Goal: Task Accomplishment & Management: Use online tool/utility

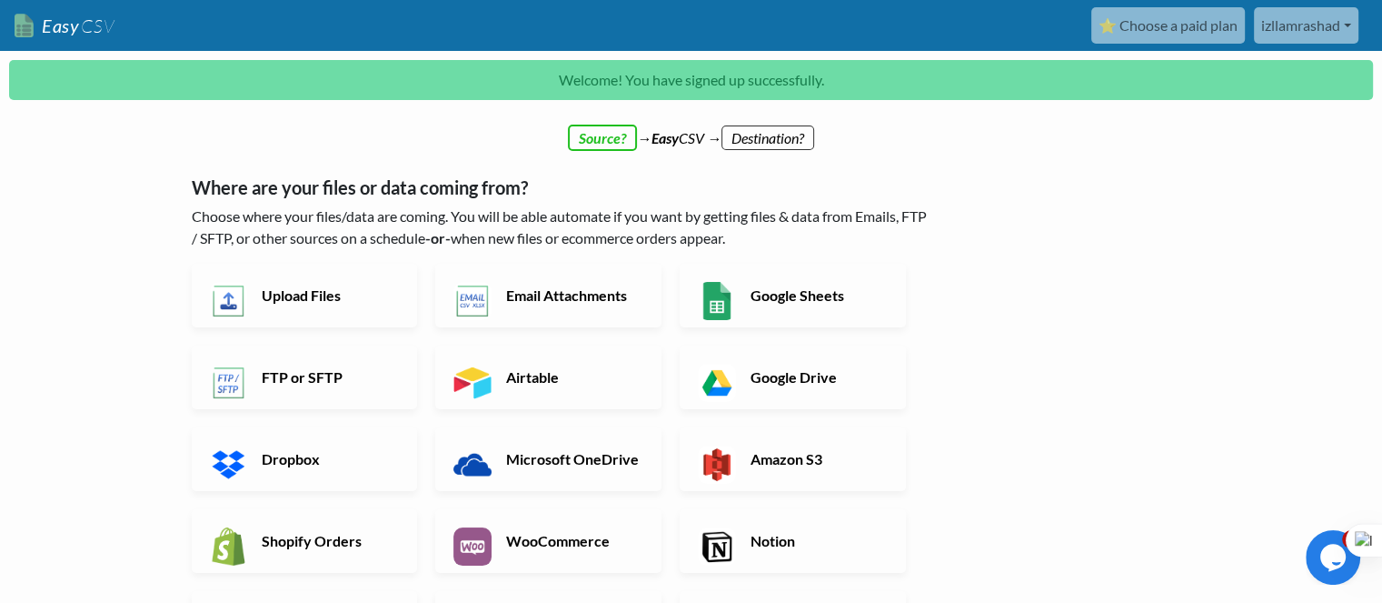
scroll to position [91, 0]
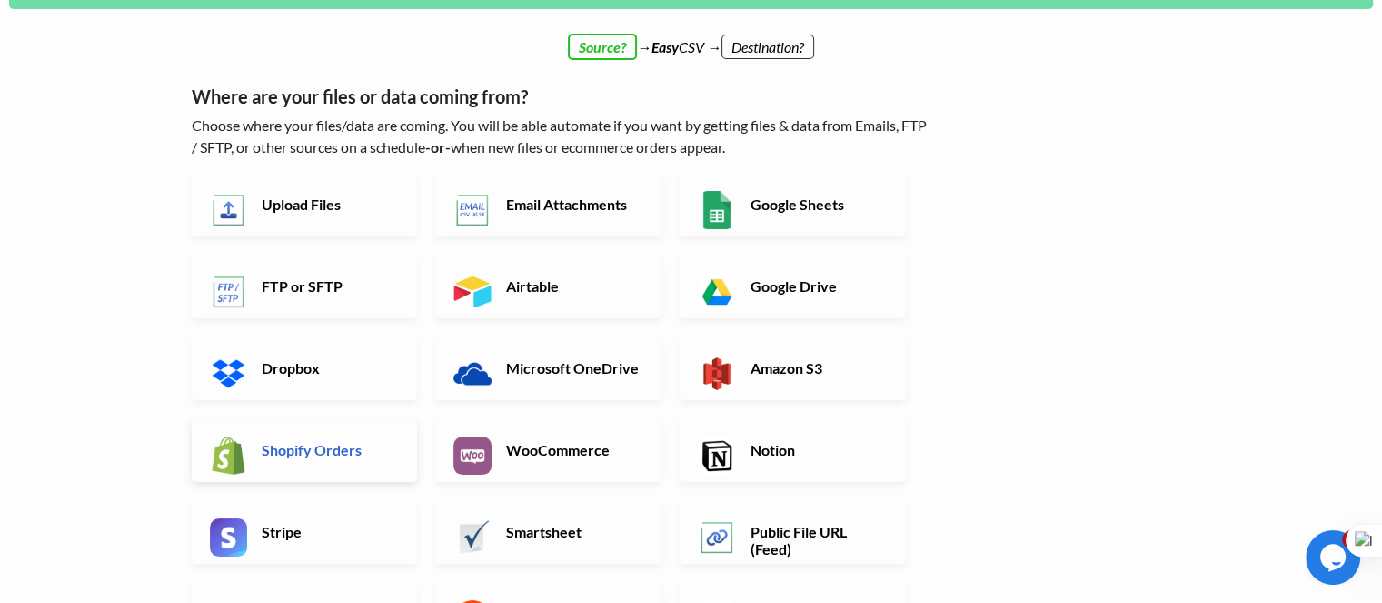
click at [327, 458] on link "Shopify Orders" at bounding box center [305, 450] width 226 height 64
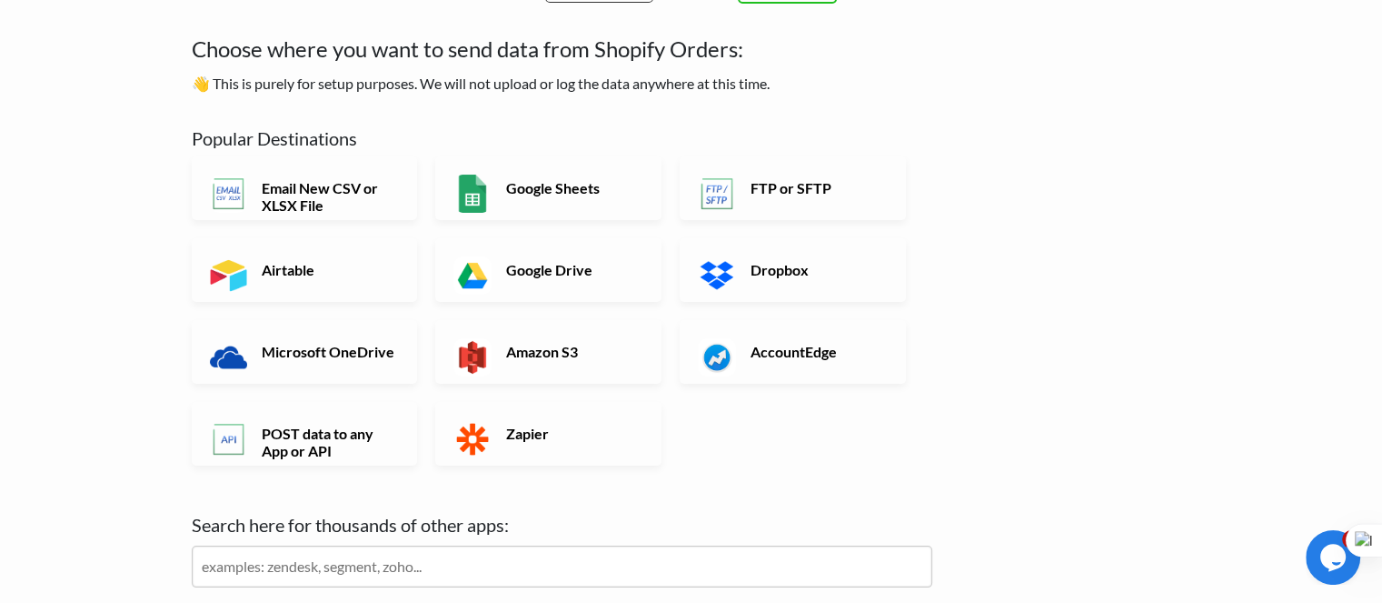
scroll to position [0, 0]
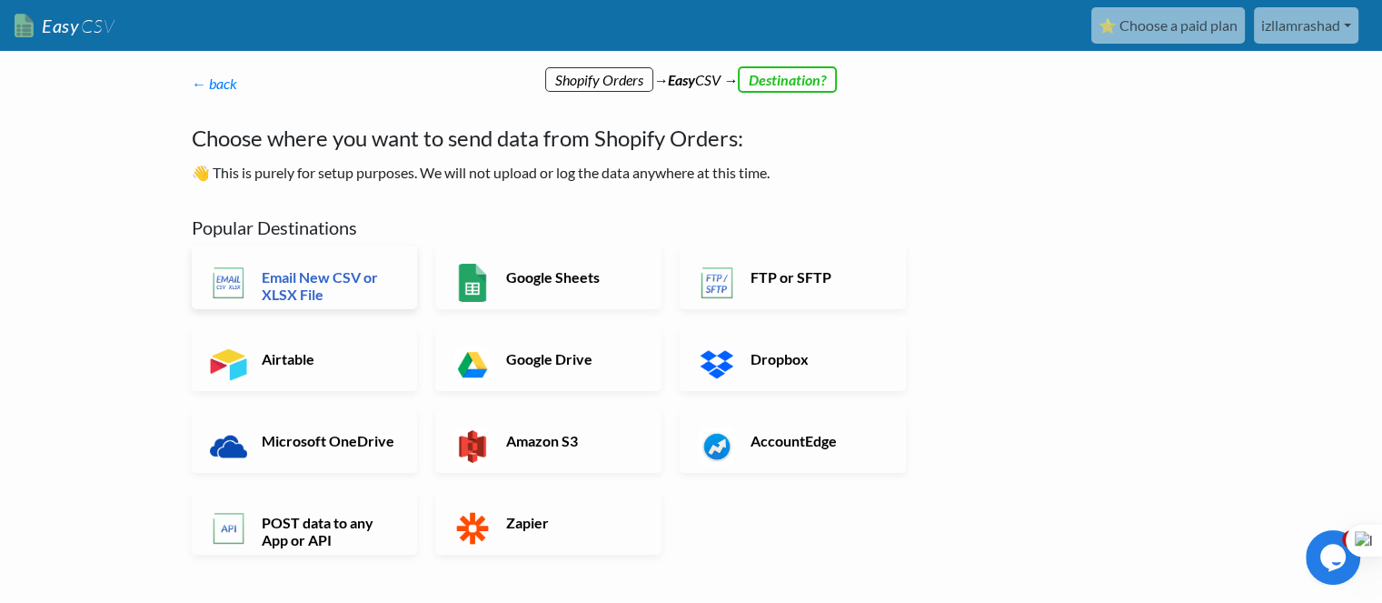
click at [314, 283] on h6 "Email New CSV or XLSX File" at bounding box center [328, 285] width 143 height 35
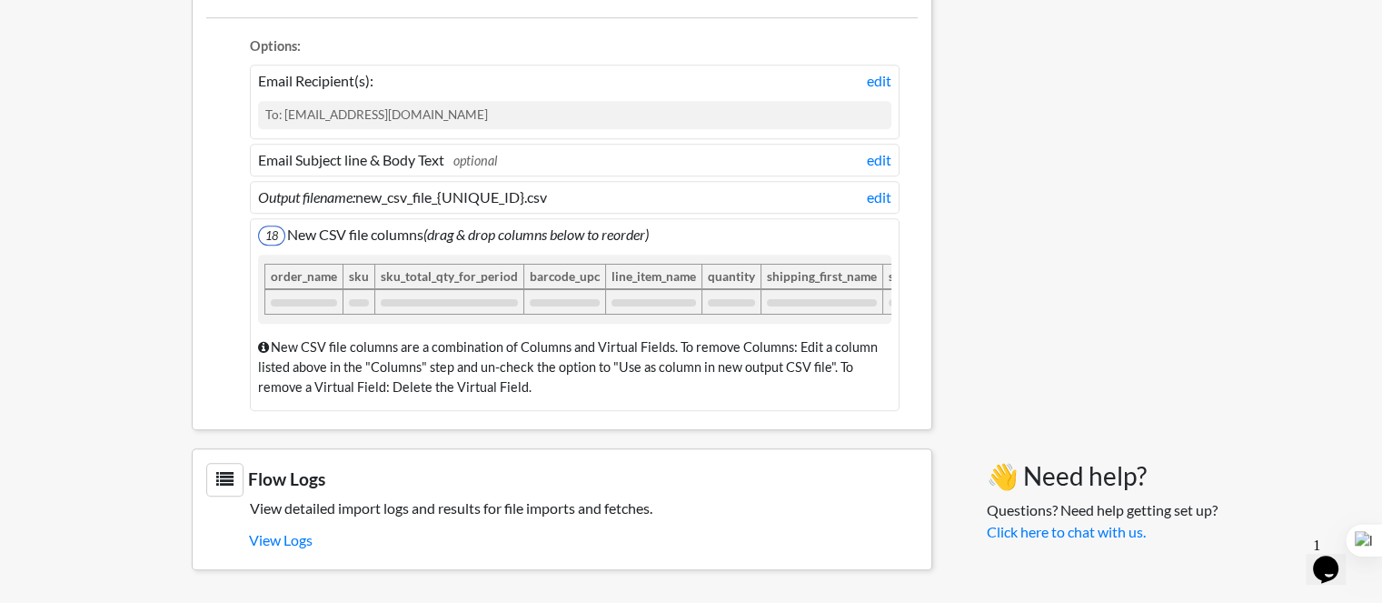
scroll to position [1394, 0]
click at [295, 539] on link "View Logs" at bounding box center [583, 539] width 669 height 31
